Goal: Information Seeking & Learning: Check status

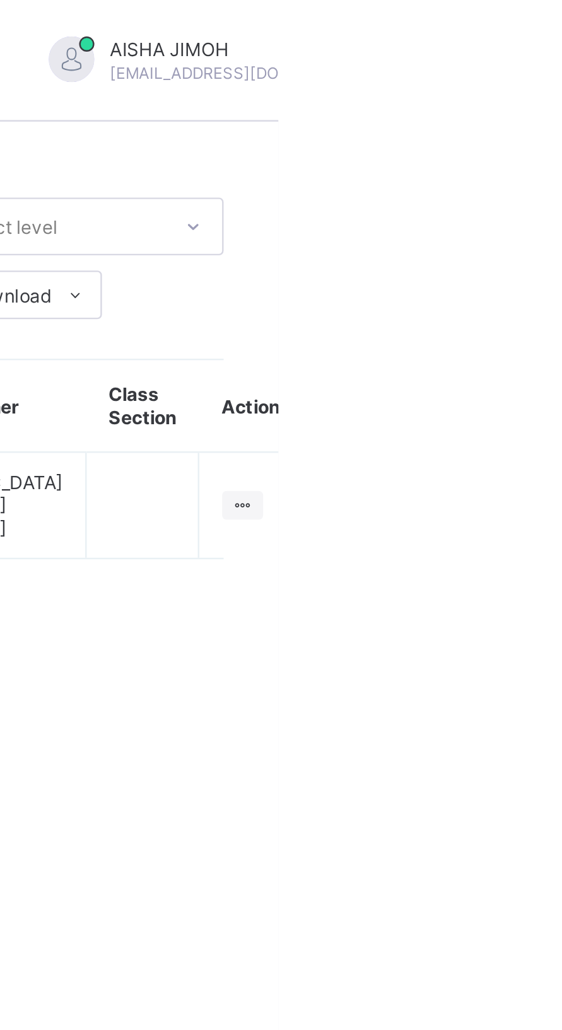
click at [0, 0] on ul "View Class" at bounding box center [0, 0] width 0 height 0
click at [0, 0] on div "View Class" at bounding box center [0, 0] width 0 height 0
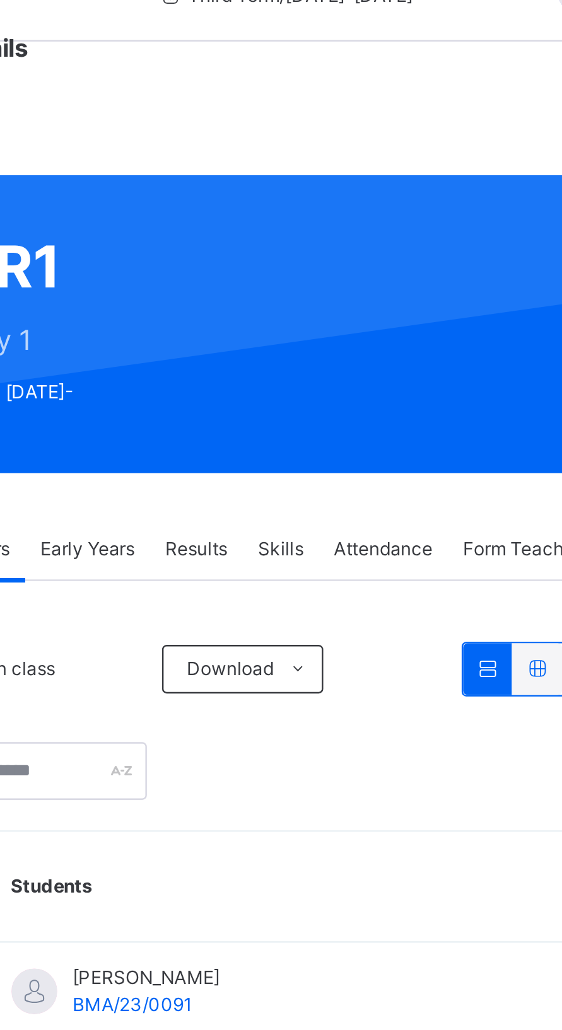
click at [316, 255] on span "Results" at bounding box center [312, 260] width 26 height 11
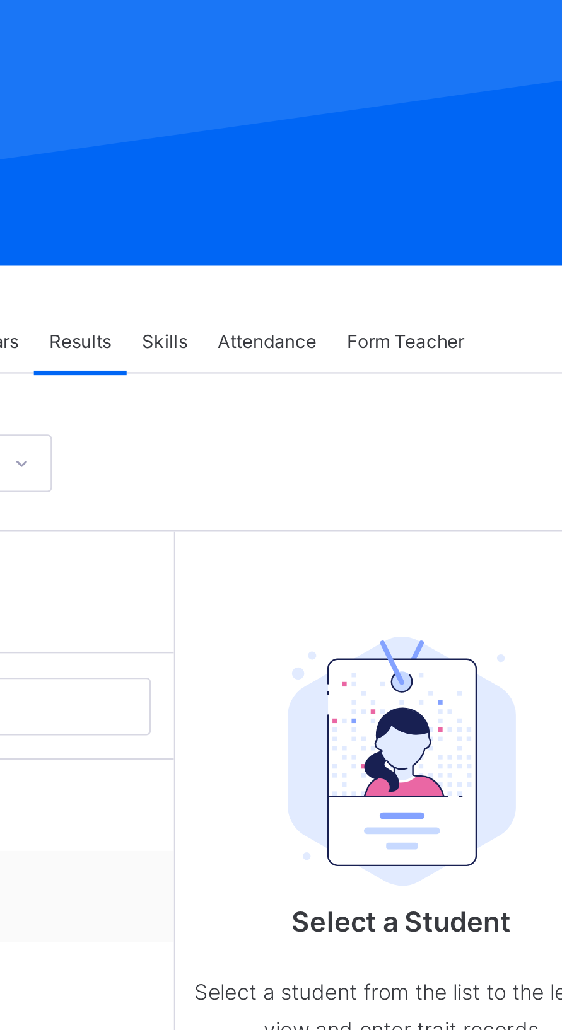
click at [446, 447] on img at bounding box center [445, 434] width 95 height 103
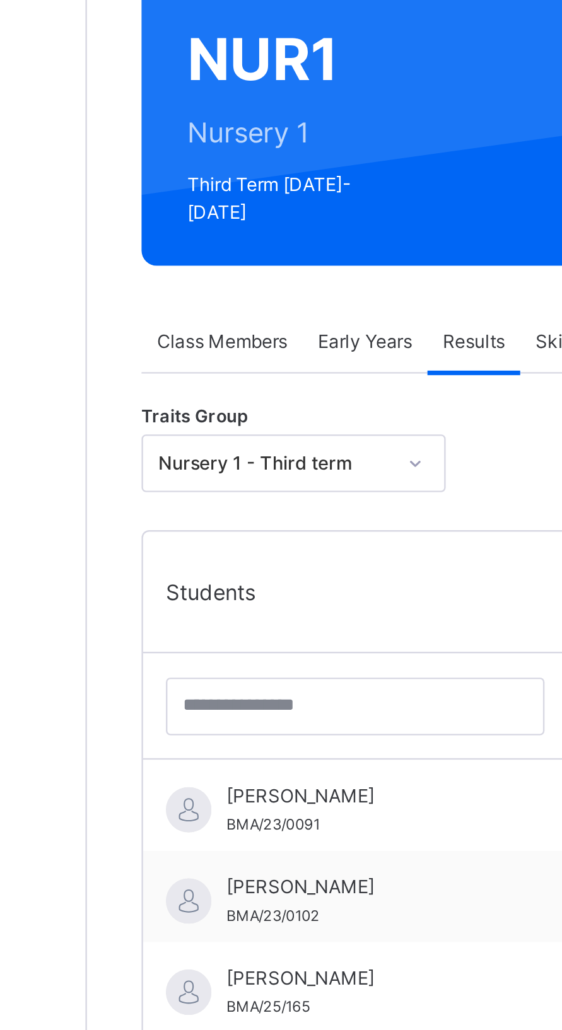
click at [250, 447] on div "AAMAL SAFIYA AHMAD BMA/23/0091" at bounding box center [265, 455] width 113 height 23
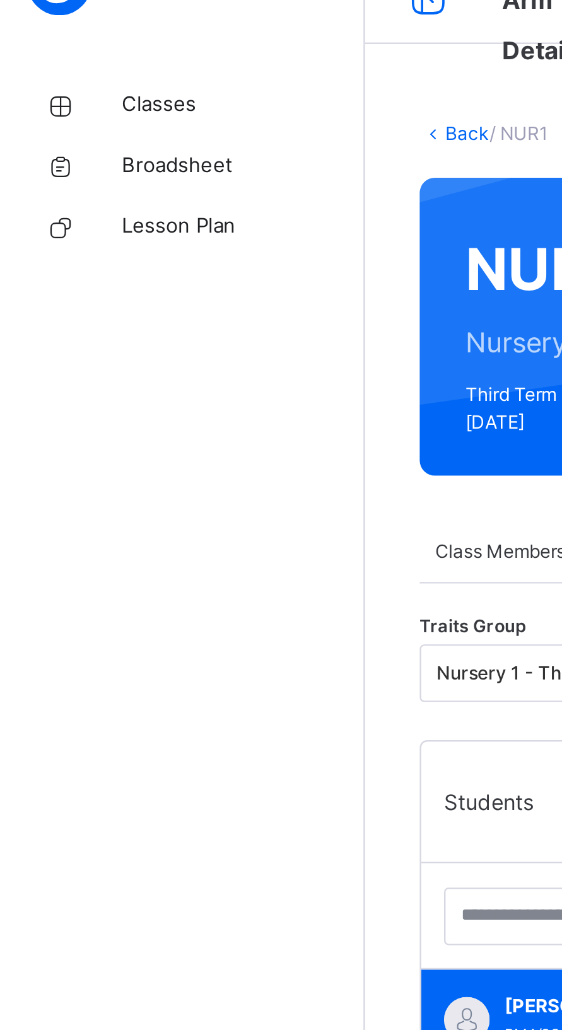
click at [80, 103] on span "Broadsheet" at bounding box center [100, 101] width 101 height 13
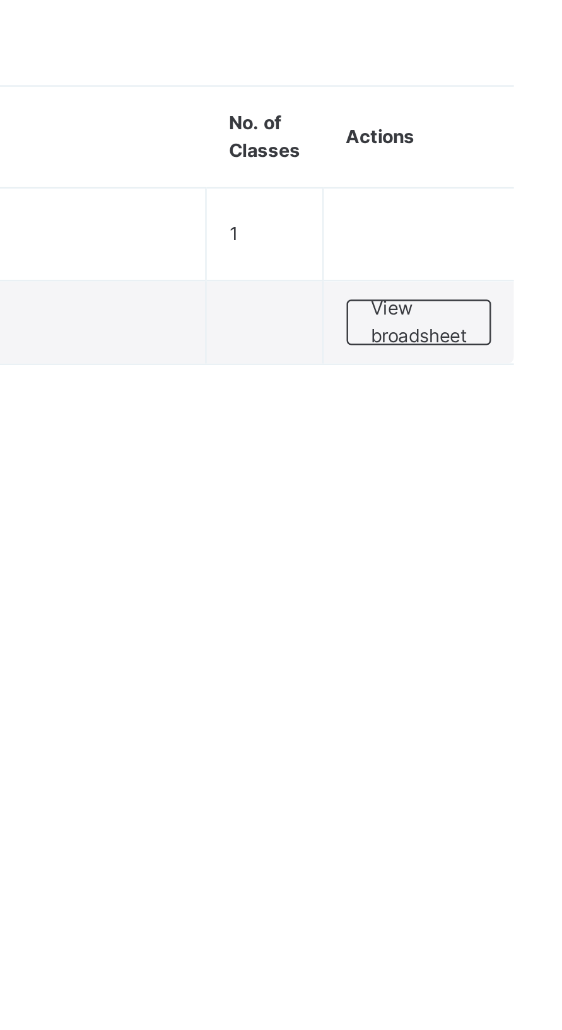
click at [499, 217] on span "View broadsheet" at bounding box center [500, 216] width 40 height 23
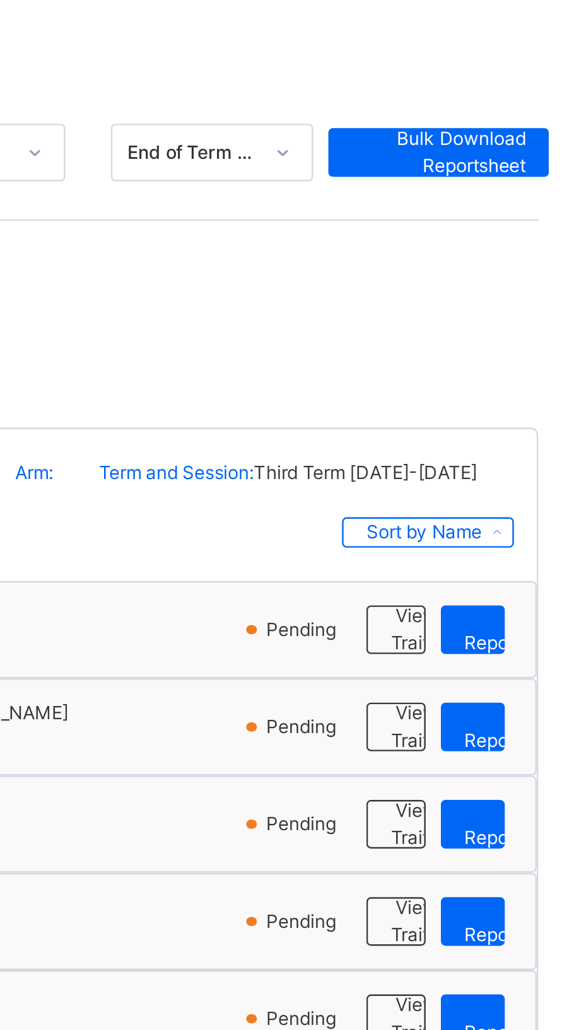
click at [523, 381] on span "View Reportsheet" at bounding box center [539, 387] width 43 height 23
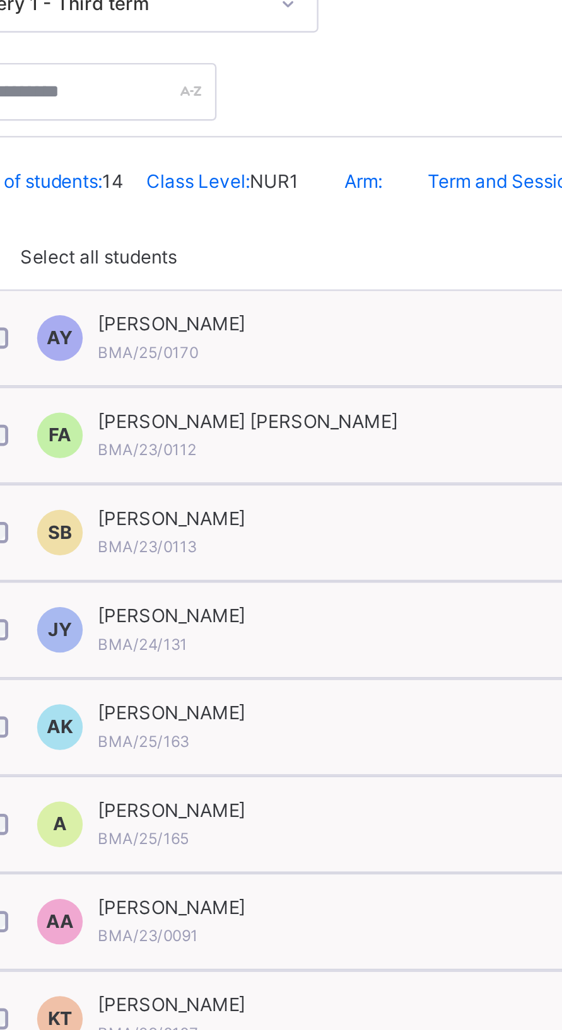
click at [308, 422] on span "FATIMA ZARAH ABDULRAHMAN" at bounding box center [292, 421] width 124 height 11
click at [299, 428] on div "FATIMA ZARAH ABDULRAHMAN BMA/23/0112" at bounding box center [292, 427] width 124 height 23
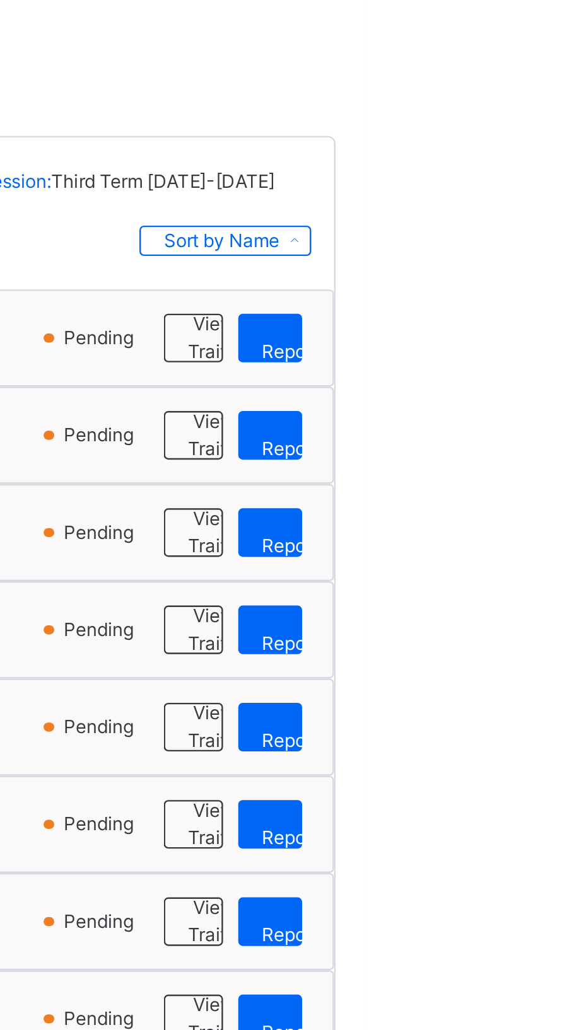
click at [527, 425] on span "View Reportsheet" at bounding box center [539, 427] width 43 height 23
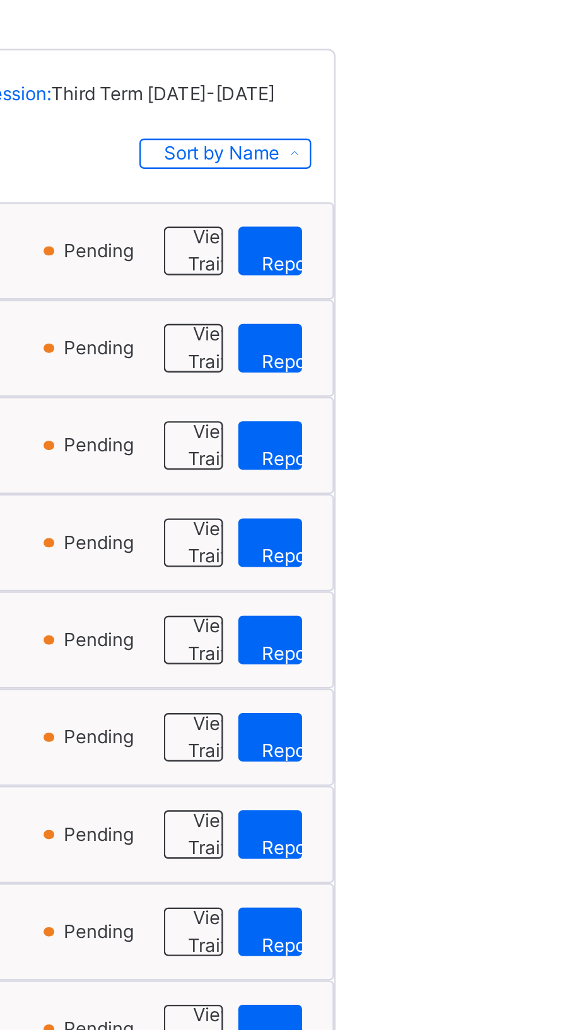
click at [531, 470] on span "View Reportsheet" at bounding box center [539, 467] width 43 height 23
click at [530, 467] on span "View Reportsheet" at bounding box center [539, 467] width 43 height 23
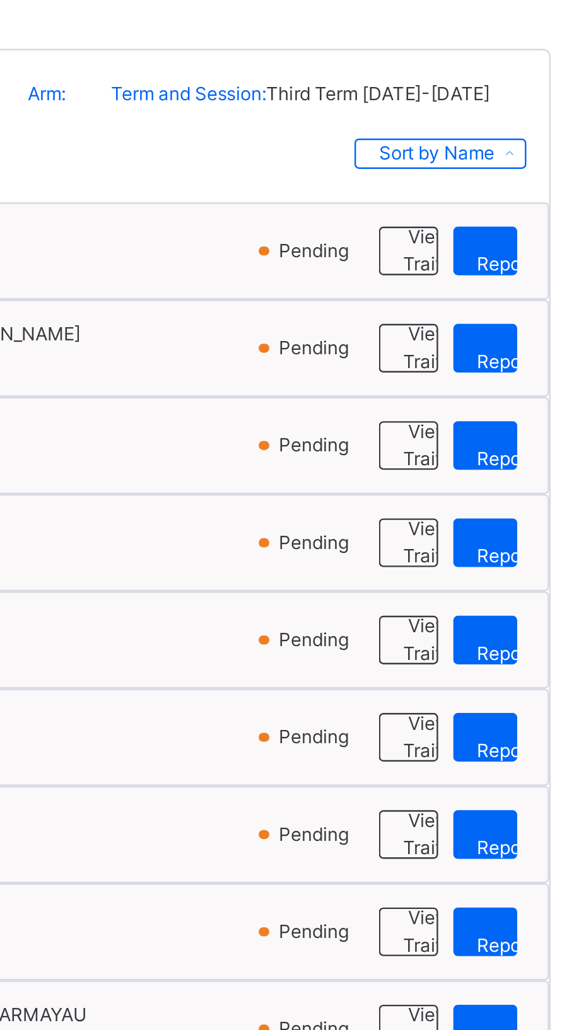
click at [535, 511] on span "View Reportsheet" at bounding box center [539, 508] width 43 height 23
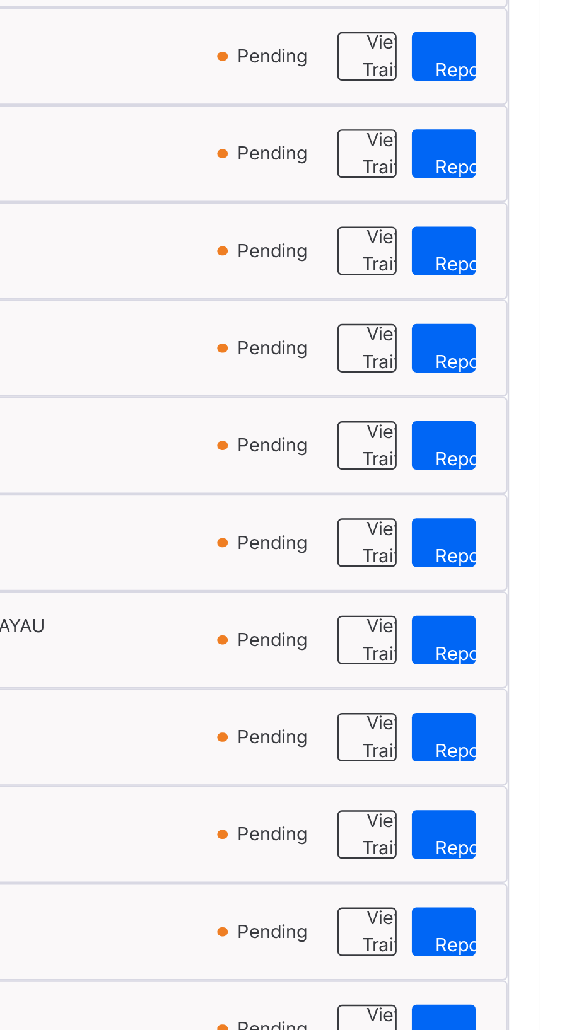
click at [525, 547] on span "View Reportsheet" at bounding box center [539, 548] width 43 height 23
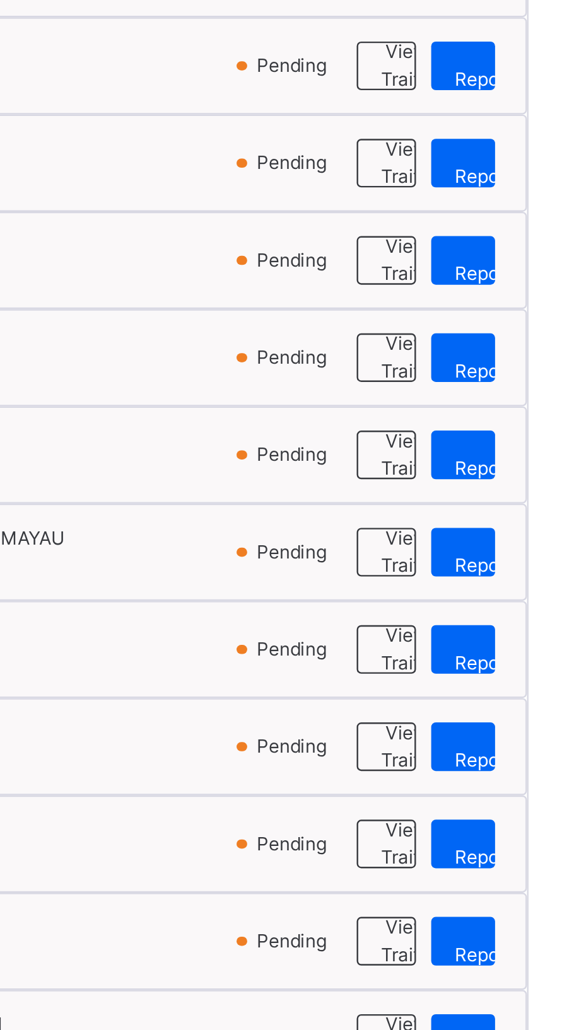
click at [525, 581] on span "View Reportsheet" at bounding box center [539, 588] width 43 height 23
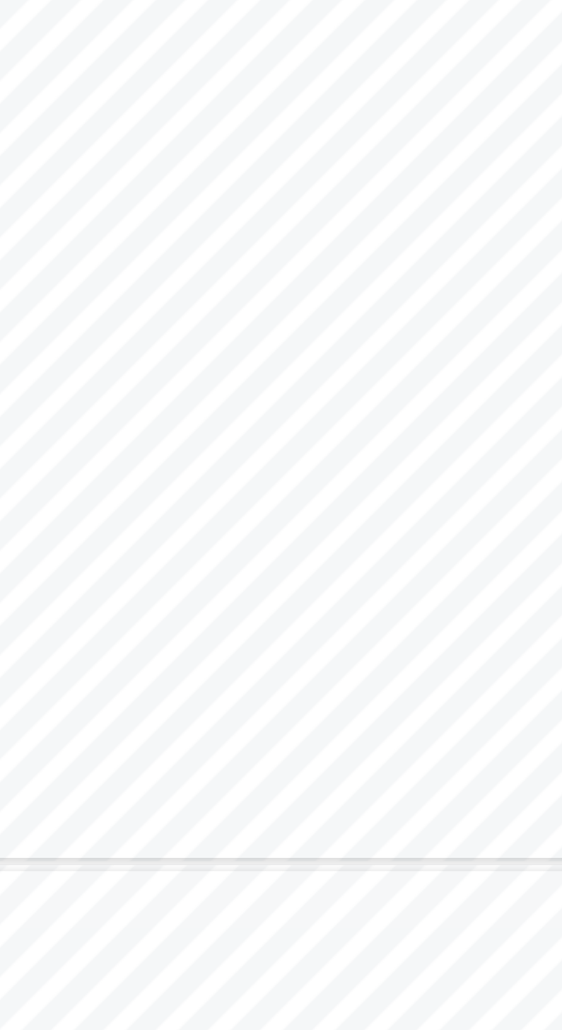
scroll to position [11, 0]
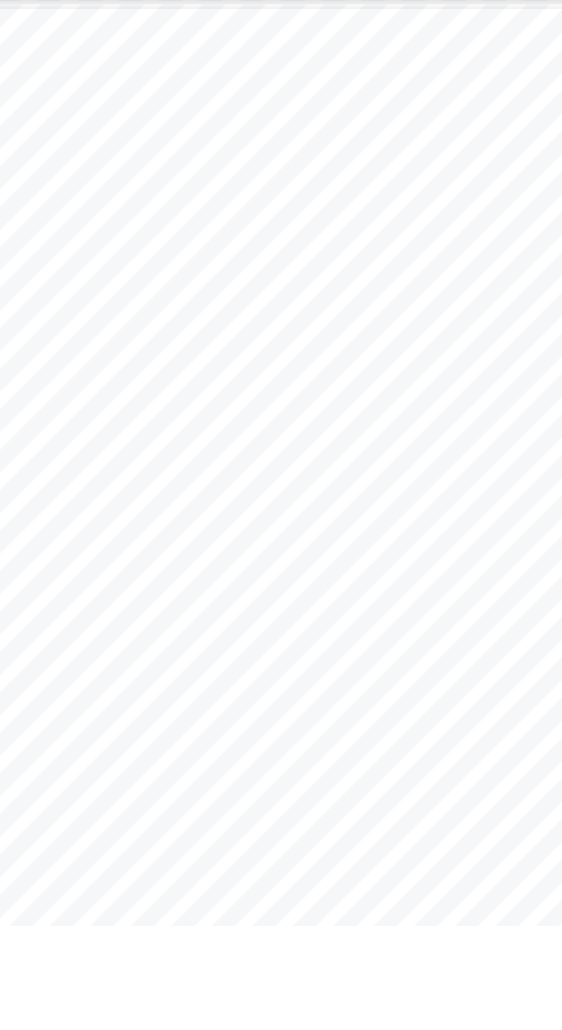
scroll to position [250, 0]
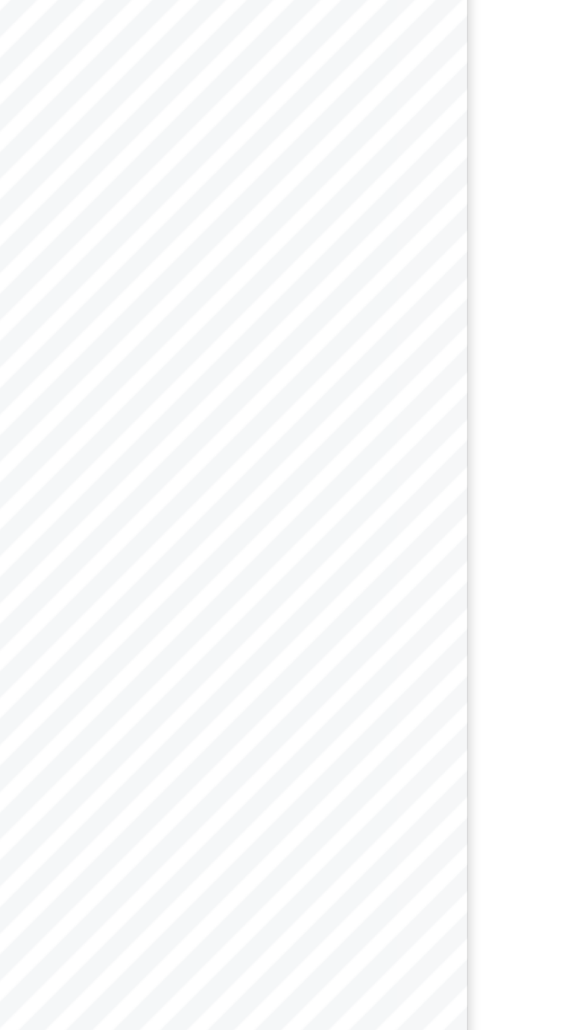
scroll to position [176, 0]
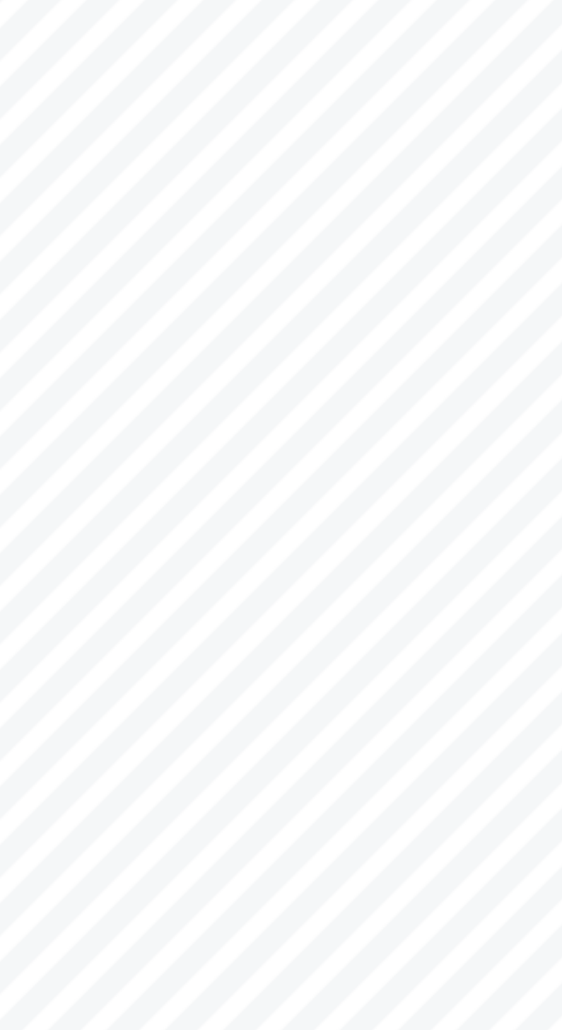
scroll to position [88, 0]
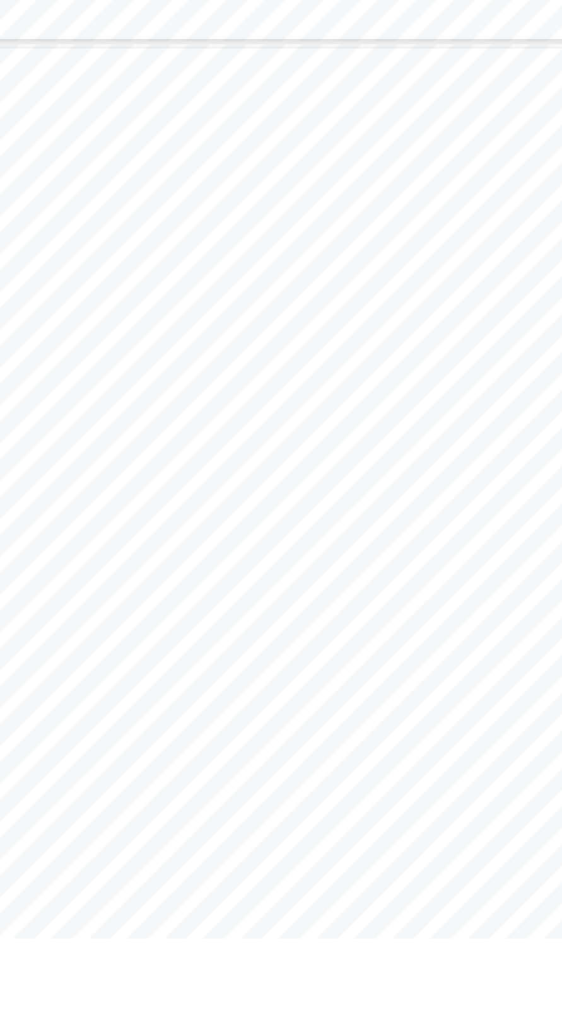
scroll to position [269, 0]
